Goal: Transaction & Acquisition: Book appointment/travel/reservation

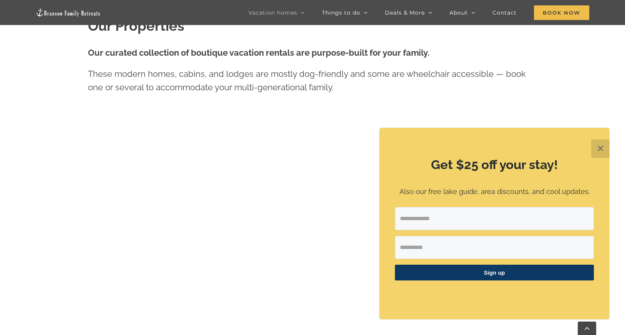
scroll to position [415, 0]
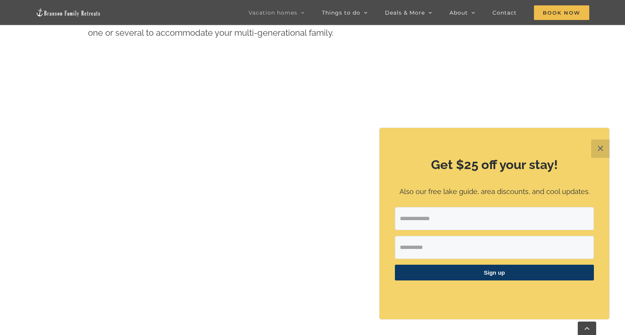
click at [600, 148] on button "✕" at bounding box center [600, 148] width 18 height 18
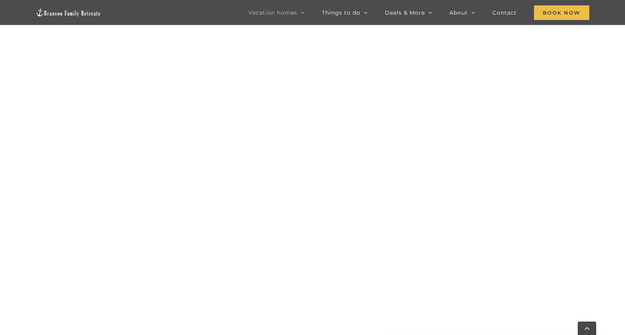
scroll to position [404, 0]
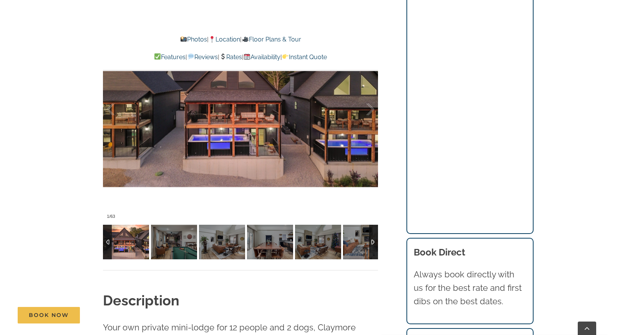
scroll to position [668, 0]
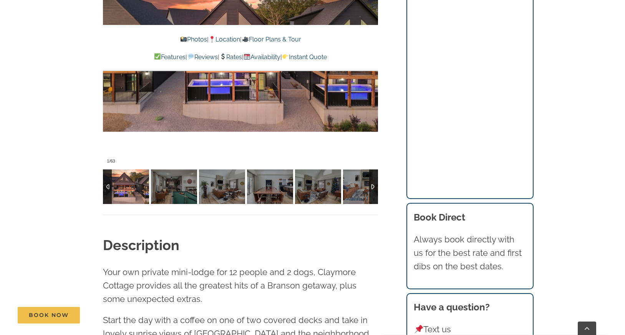
click at [124, 180] on img at bounding box center [126, 186] width 46 height 35
click at [133, 189] on img at bounding box center [126, 186] width 46 height 35
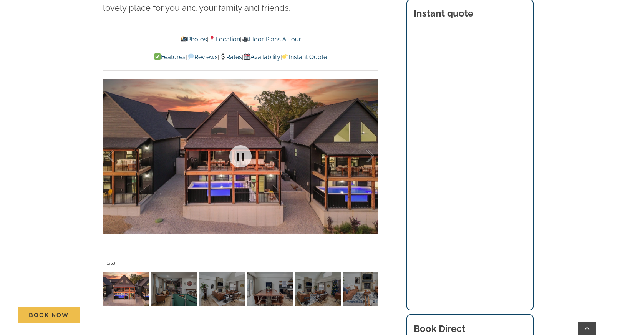
scroll to position [557, 0]
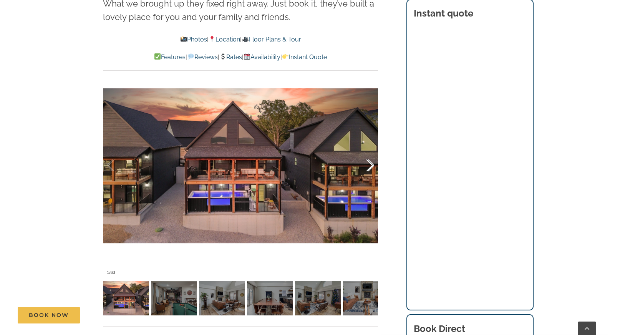
click at [369, 167] on div at bounding box center [362, 166] width 24 height 48
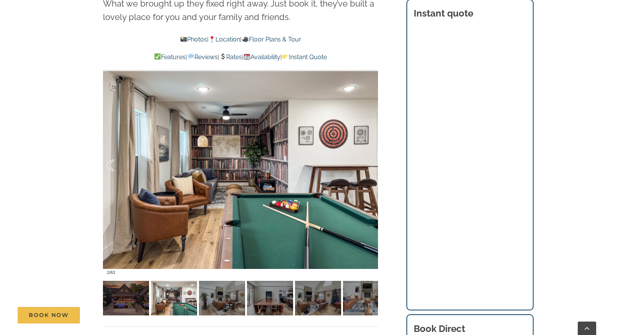
click at [113, 168] on div at bounding box center [119, 166] width 24 height 48
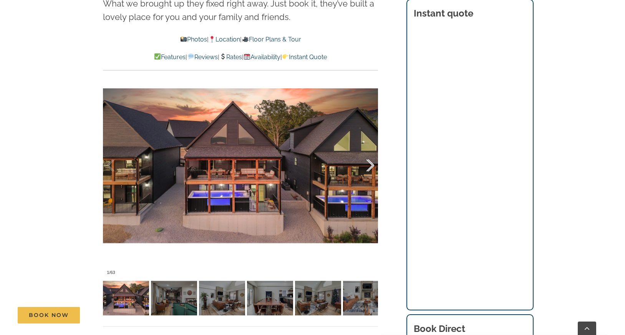
click at [370, 165] on div at bounding box center [362, 166] width 24 height 48
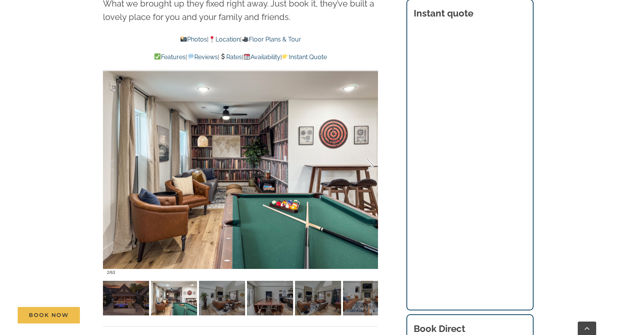
click at [370, 165] on div at bounding box center [362, 166] width 24 height 48
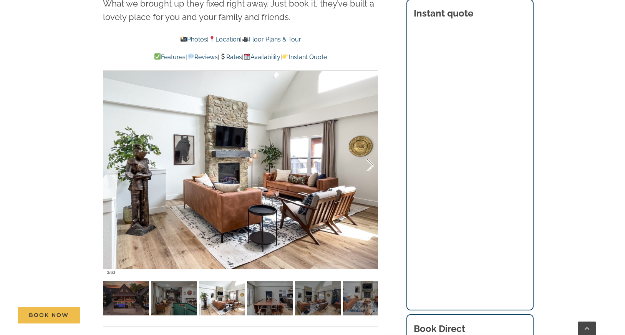
click at [370, 165] on div at bounding box center [362, 166] width 24 height 48
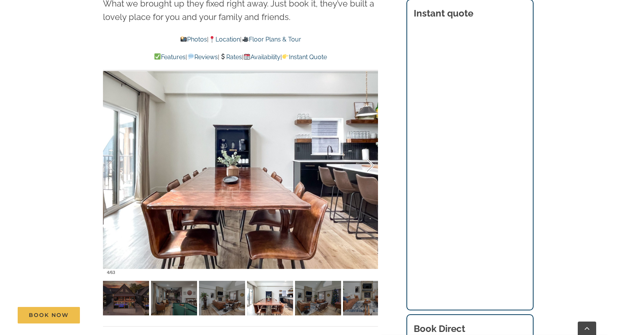
click at [370, 165] on div at bounding box center [362, 166] width 24 height 48
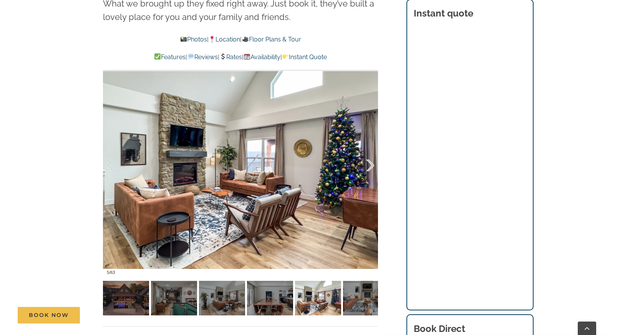
click at [372, 165] on div at bounding box center [362, 166] width 24 height 48
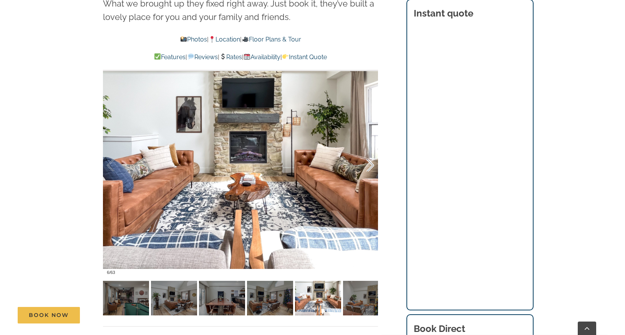
click at [372, 165] on div at bounding box center [362, 166] width 24 height 48
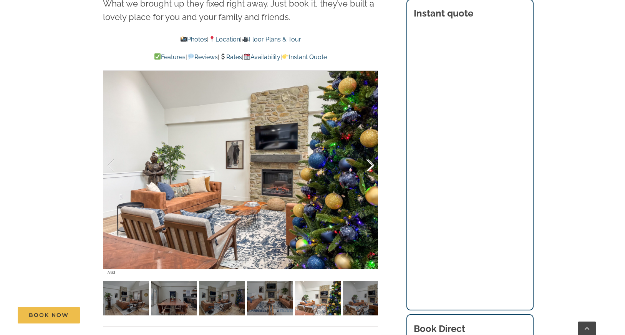
click at [372, 165] on div at bounding box center [362, 166] width 24 height 48
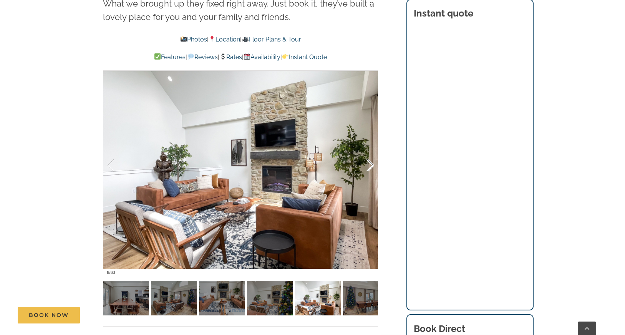
click at [372, 165] on div at bounding box center [362, 166] width 24 height 48
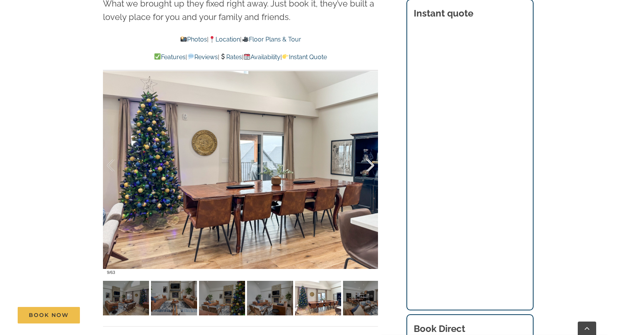
click at [372, 167] on div at bounding box center [362, 166] width 24 height 48
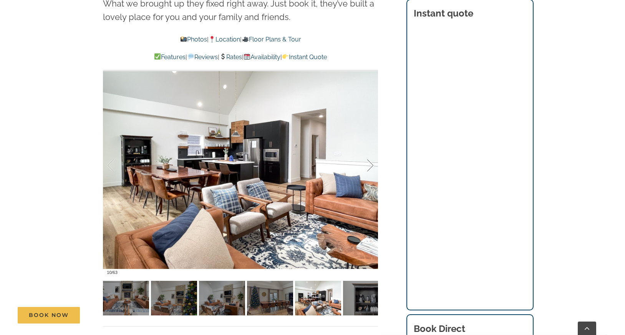
click at [372, 167] on div at bounding box center [362, 166] width 24 height 48
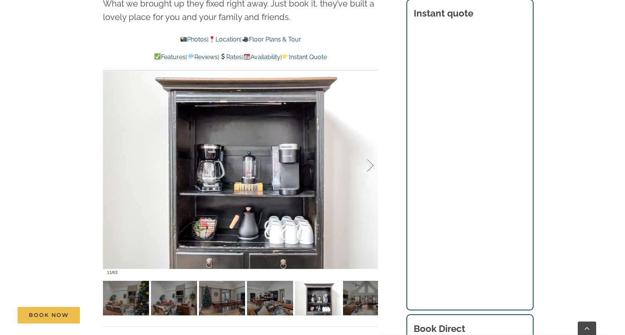
click at [372, 167] on div at bounding box center [362, 166] width 24 height 48
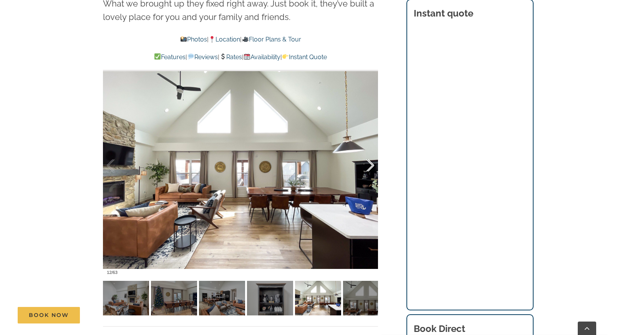
click at [372, 167] on div at bounding box center [362, 166] width 24 height 48
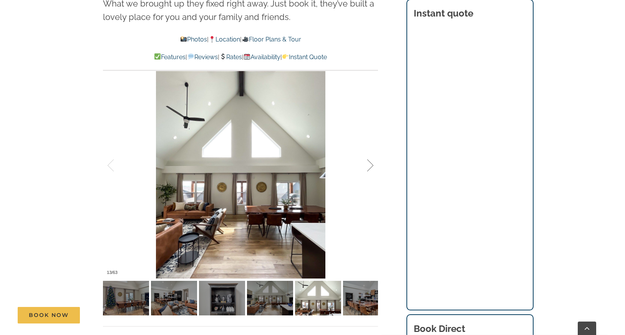
click at [372, 167] on div at bounding box center [362, 166] width 24 height 48
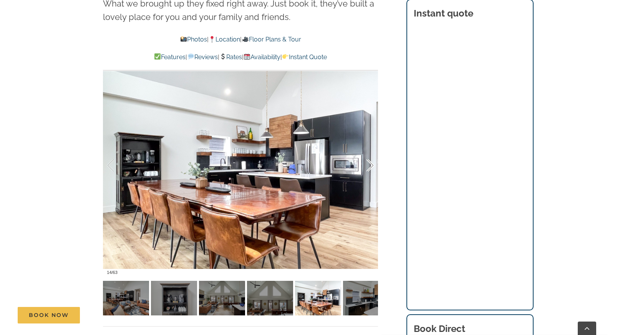
click at [372, 167] on div at bounding box center [362, 166] width 24 height 48
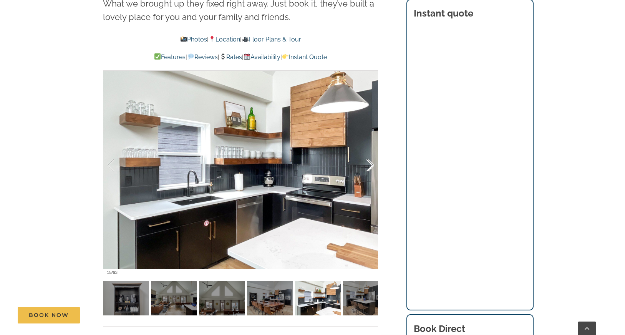
click at [372, 167] on div at bounding box center [362, 166] width 24 height 48
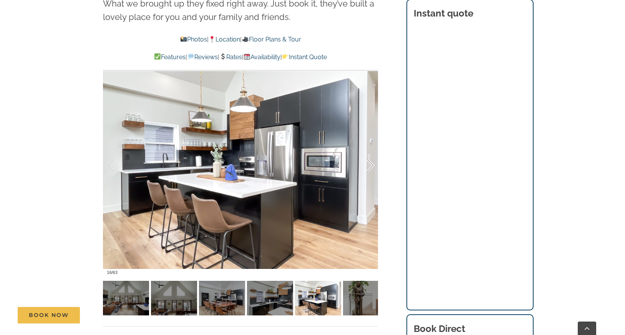
click at [372, 167] on div at bounding box center [362, 166] width 24 height 48
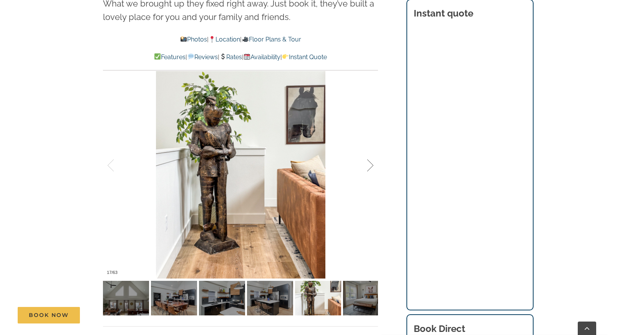
click at [370, 165] on div at bounding box center [362, 166] width 24 height 48
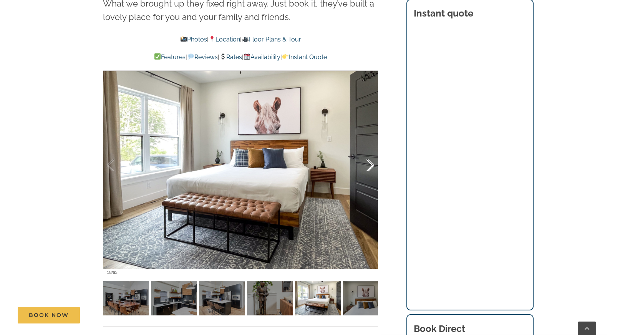
click at [370, 163] on div at bounding box center [362, 166] width 24 height 48
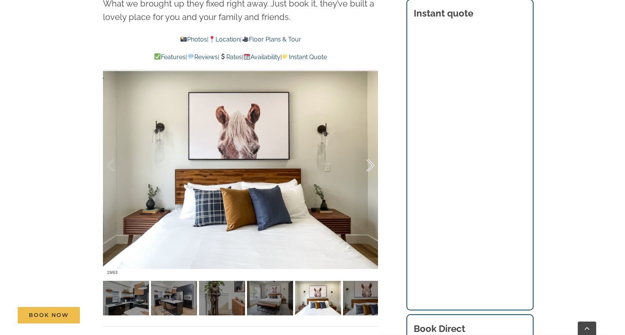
click at [370, 163] on div at bounding box center [362, 166] width 24 height 48
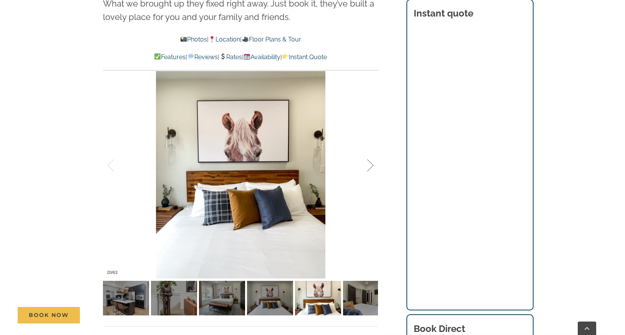
click at [370, 163] on div at bounding box center [362, 166] width 24 height 48
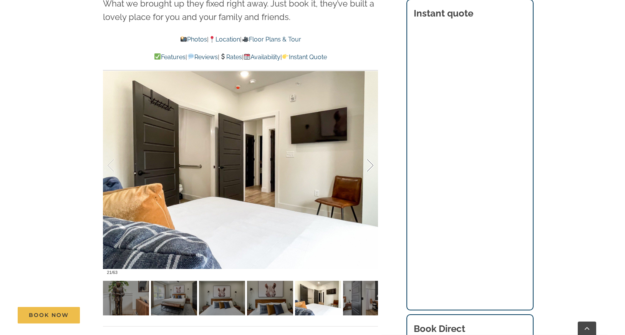
click at [370, 163] on div at bounding box center [362, 166] width 24 height 48
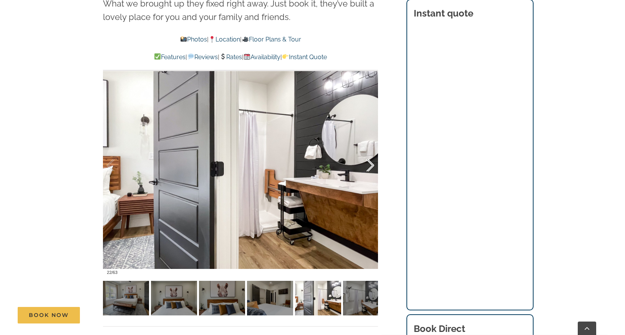
click at [370, 163] on div at bounding box center [362, 166] width 24 height 48
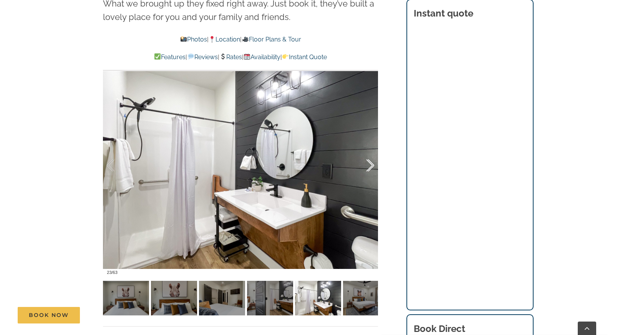
click at [370, 163] on div at bounding box center [362, 166] width 24 height 48
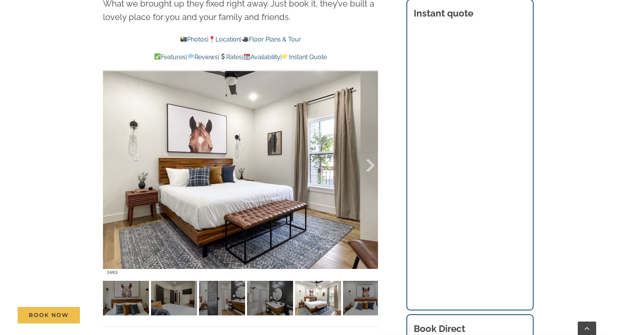
click at [370, 163] on div at bounding box center [362, 166] width 24 height 48
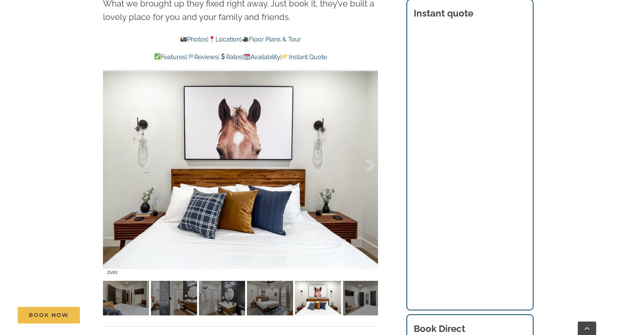
click at [370, 163] on div at bounding box center [362, 166] width 24 height 48
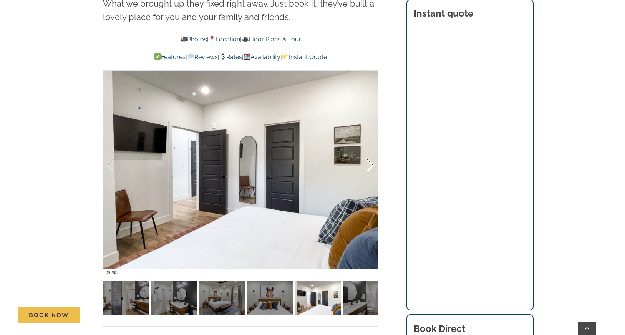
click at [370, 164] on div at bounding box center [362, 166] width 24 height 48
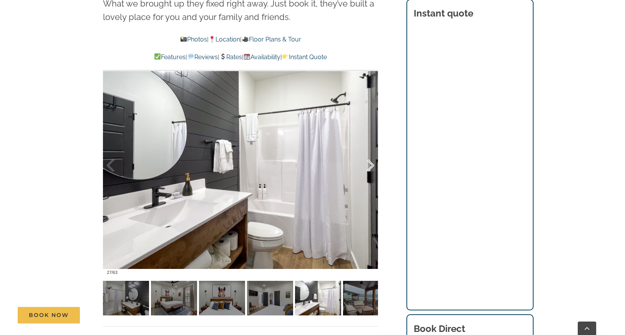
click at [370, 164] on div at bounding box center [362, 166] width 24 height 48
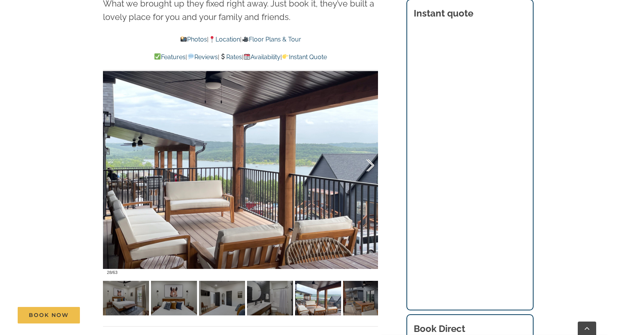
click at [370, 165] on div at bounding box center [362, 166] width 24 height 48
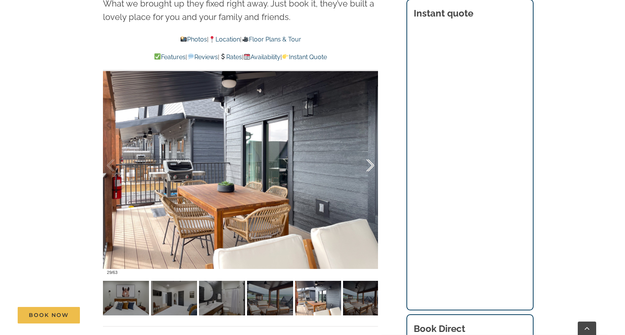
click at [370, 166] on div at bounding box center [362, 166] width 24 height 48
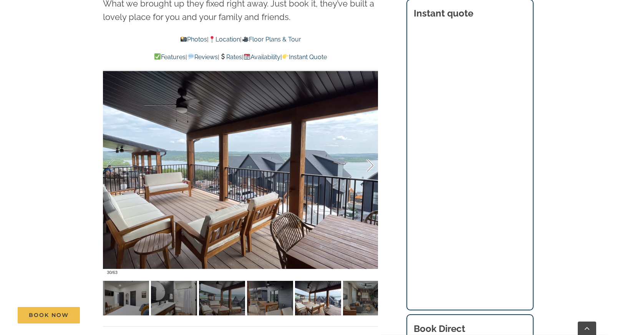
click at [370, 167] on div at bounding box center [362, 166] width 24 height 48
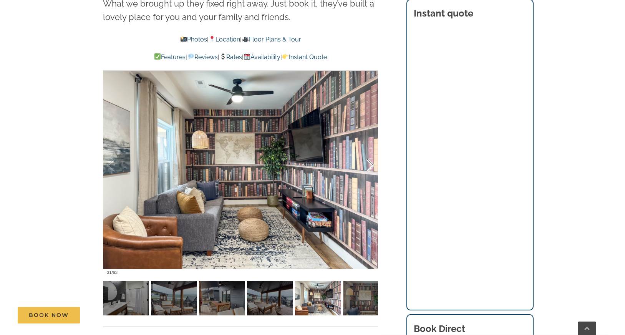
click at [370, 165] on div at bounding box center [362, 166] width 24 height 48
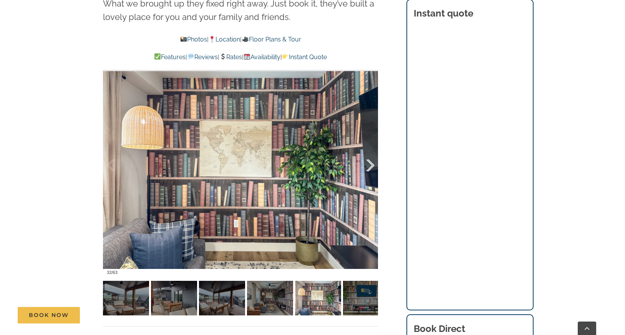
click at [370, 165] on div at bounding box center [362, 166] width 24 height 48
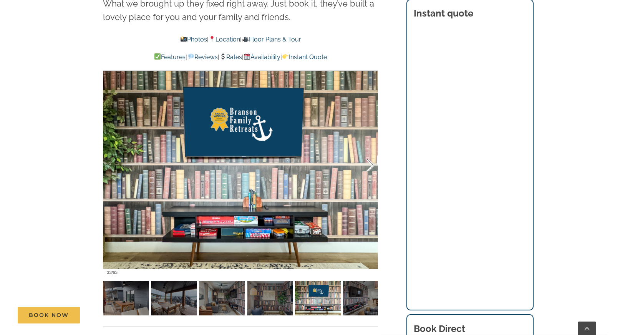
click at [370, 165] on div at bounding box center [362, 166] width 24 height 48
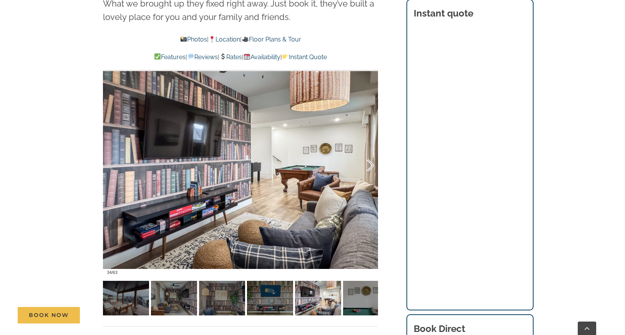
click at [370, 165] on div at bounding box center [362, 166] width 24 height 48
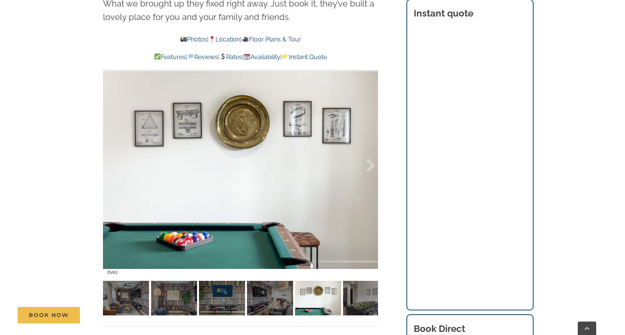
click at [370, 165] on div at bounding box center [362, 166] width 24 height 48
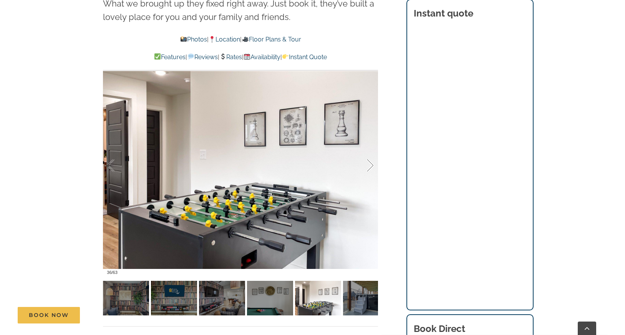
click at [370, 165] on div at bounding box center [362, 166] width 24 height 48
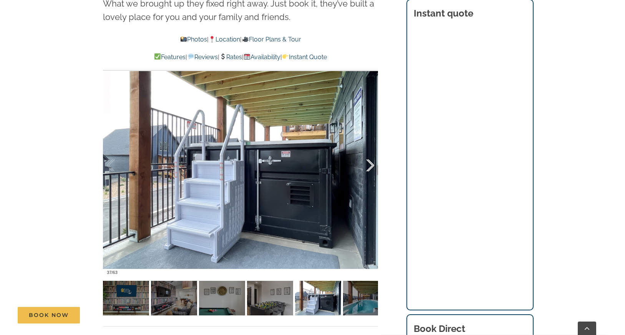
click at [370, 166] on div at bounding box center [362, 166] width 24 height 48
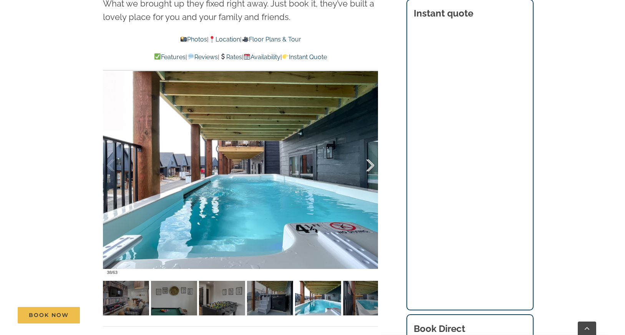
click at [371, 167] on div at bounding box center [362, 166] width 24 height 48
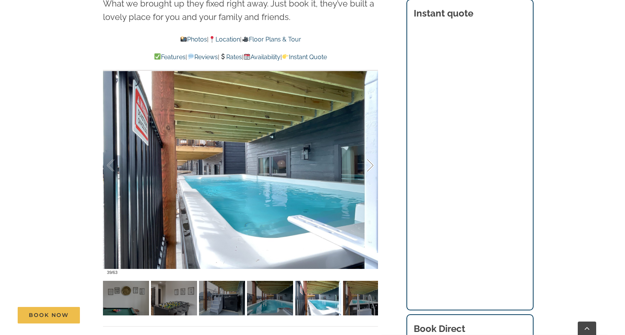
click at [371, 167] on div at bounding box center [362, 166] width 24 height 48
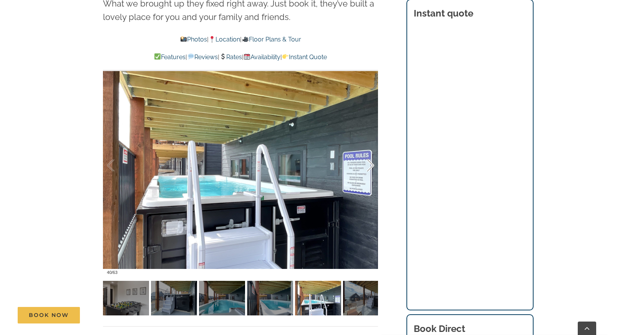
click at [371, 167] on div at bounding box center [362, 166] width 24 height 48
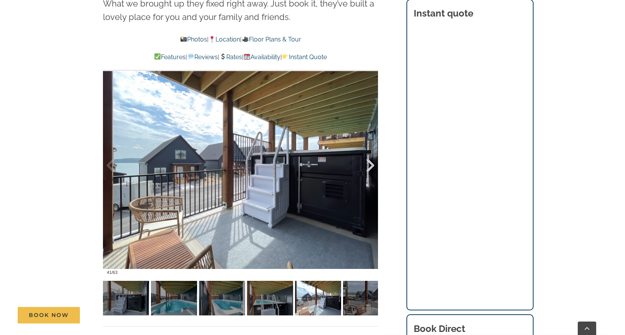
click at [371, 167] on div at bounding box center [362, 166] width 24 height 48
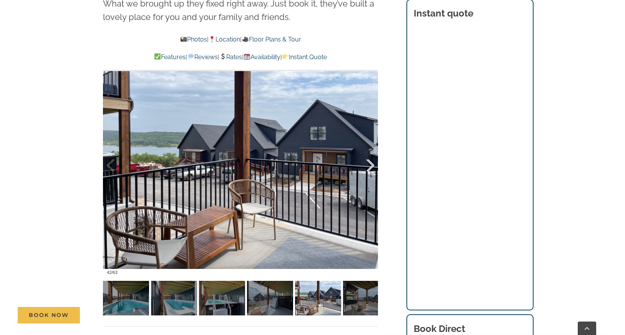
click at [371, 167] on div at bounding box center [362, 166] width 24 height 48
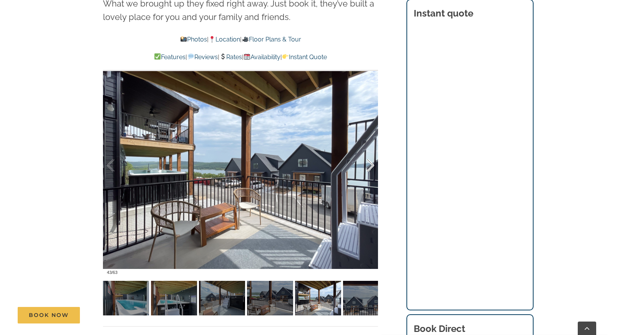
click at [371, 168] on div at bounding box center [362, 166] width 24 height 48
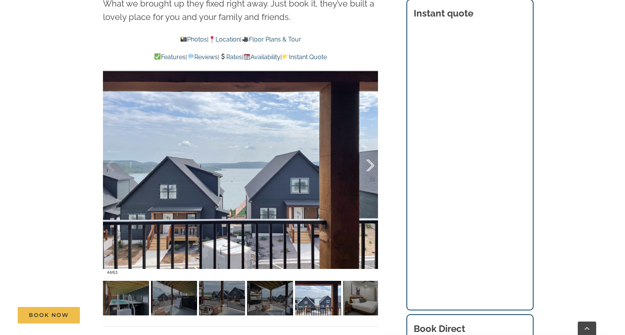
click at [371, 168] on div at bounding box center [362, 166] width 24 height 48
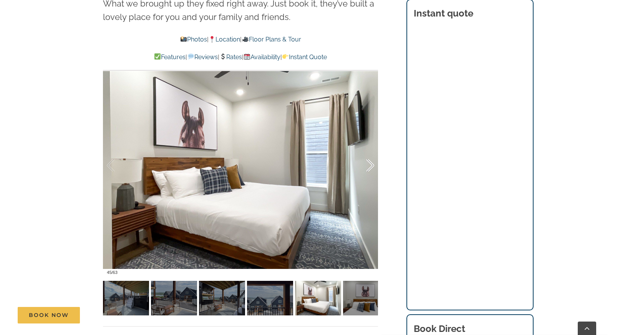
click at [371, 168] on div at bounding box center [362, 166] width 24 height 48
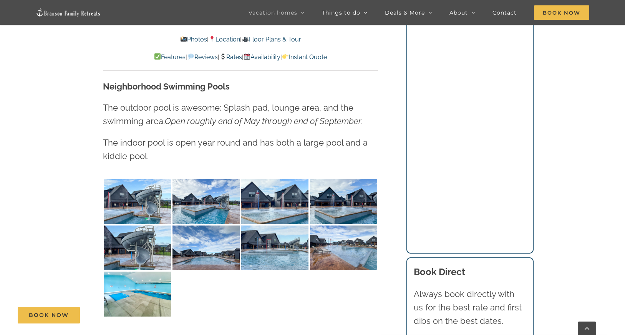
scroll to position [1843, 0]
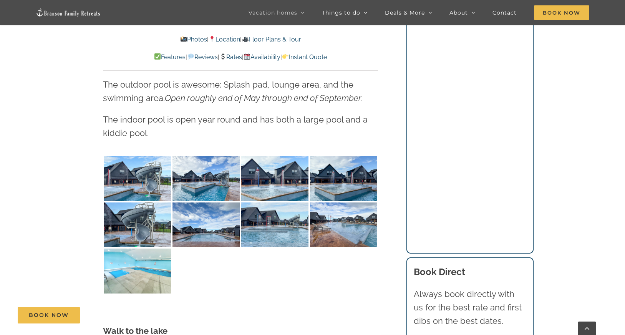
click at [145, 272] on img at bounding box center [137, 270] width 67 height 45
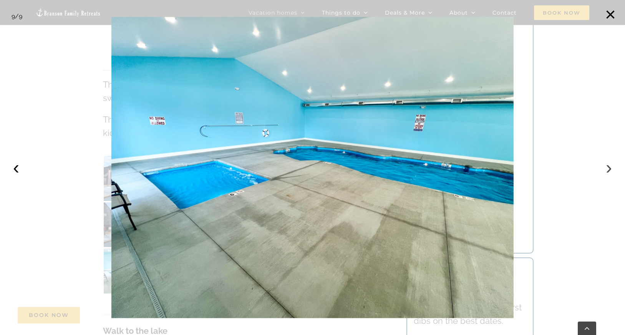
click at [609, 167] on button "›" at bounding box center [608, 167] width 17 height 17
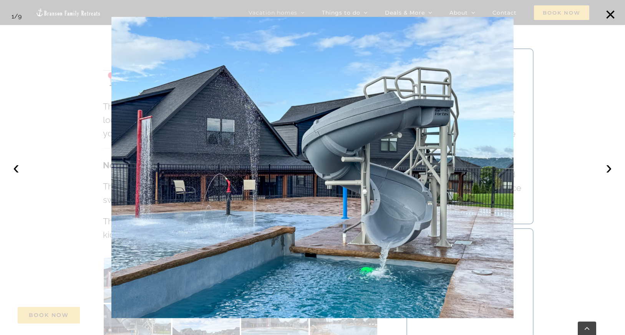
scroll to position [1601, 0]
